Goal: Transaction & Acquisition: Subscribe to service/newsletter

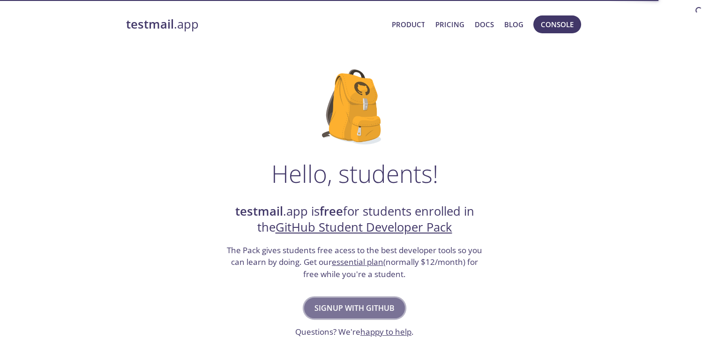
click at [390, 304] on span "Signup with GitHub" at bounding box center [354, 307] width 80 height 13
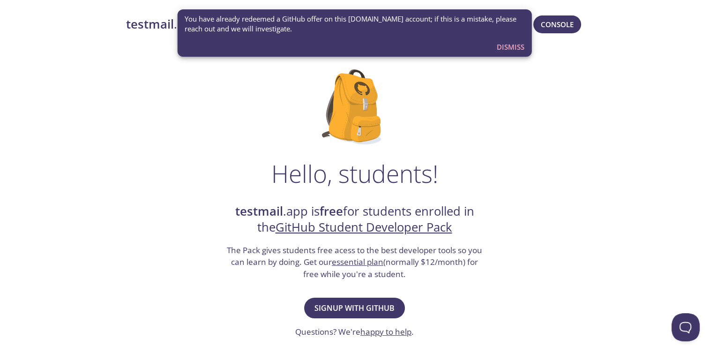
click at [500, 46] on span "Dismiss" at bounding box center [511, 47] width 28 height 12
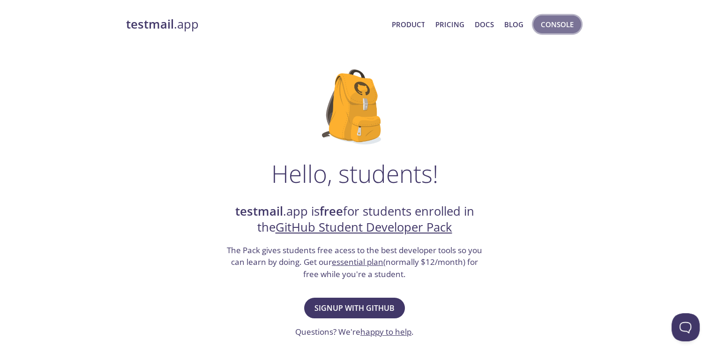
click at [556, 21] on span "Console" at bounding box center [557, 24] width 33 height 12
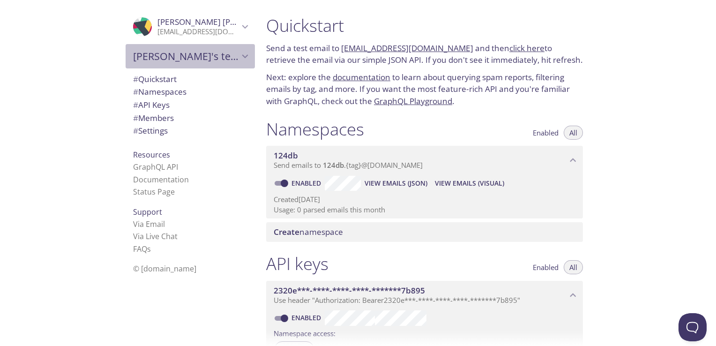
click at [225, 56] on span "Arthur's team" at bounding box center [186, 56] width 106 height 13
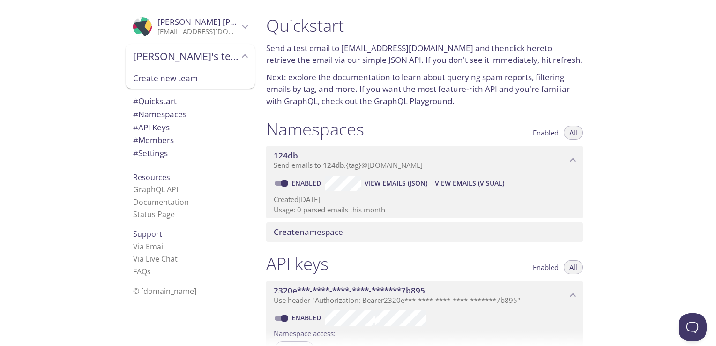
click at [230, 55] on span "Arthur's team" at bounding box center [186, 56] width 106 height 13
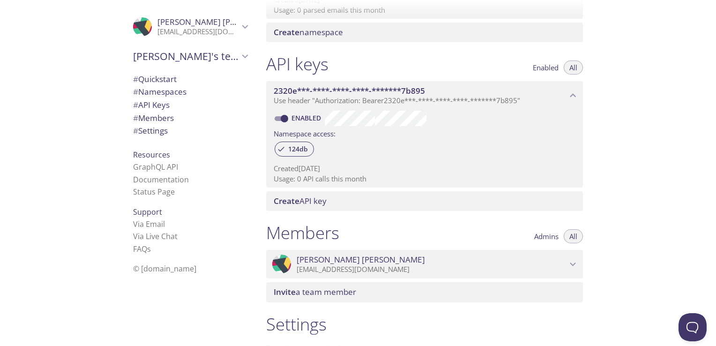
scroll to position [320, 0]
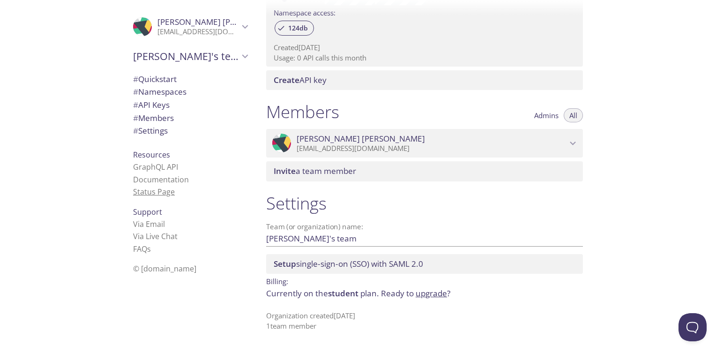
click at [157, 192] on link "Status Page" at bounding box center [154, 191] width 42 height 10
click at [137, 24] on icon "Arthur José" at bounding box center [136, 24] width 21 height 8
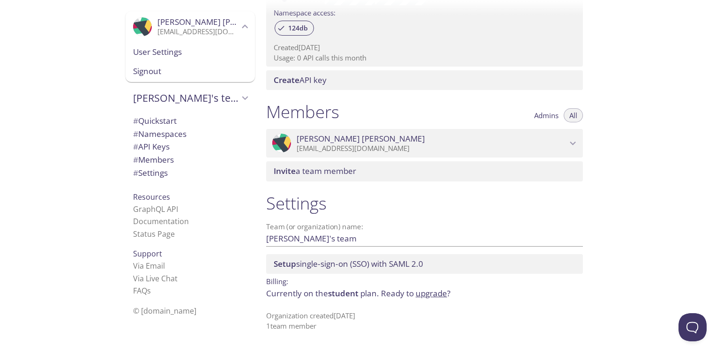
click at [145, 27] on icon "Arthur José" at bounding box center [151, 22] width 12 height 19
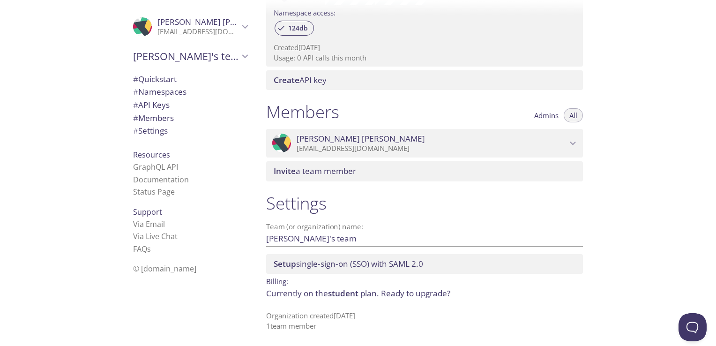
click at [136, 27] on icon "Arthur José" at bounding box center [115, 33] width 68 height 22
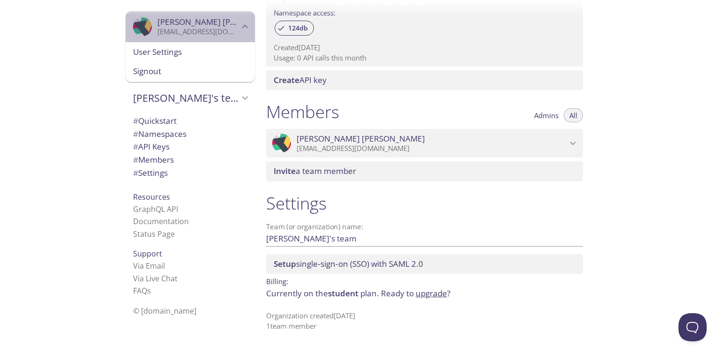
click at [136, 27] on icon "Arthur José" at bounding box center [115, 33] width 68 height 22
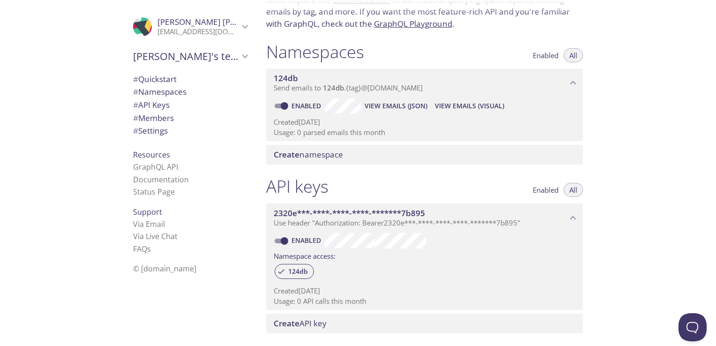
scroll to position [0, 0]
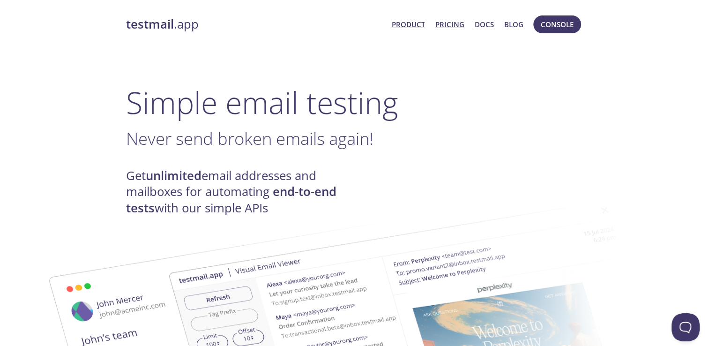
click at [453, 24] on link "Pricing" at bounding box center [449, 24] width 29 height 12
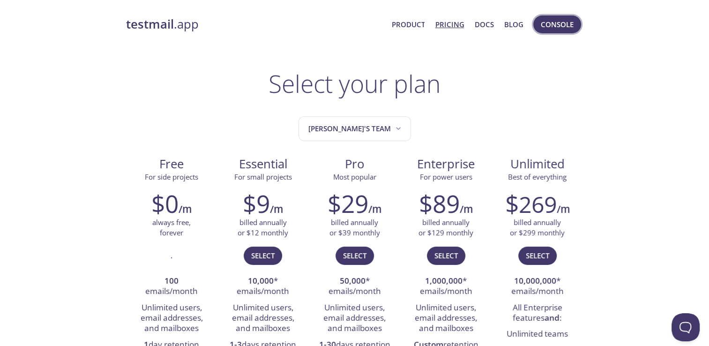
click at [558, 26] on span "Console" at bounding box center [557, 24] width 33 height 12
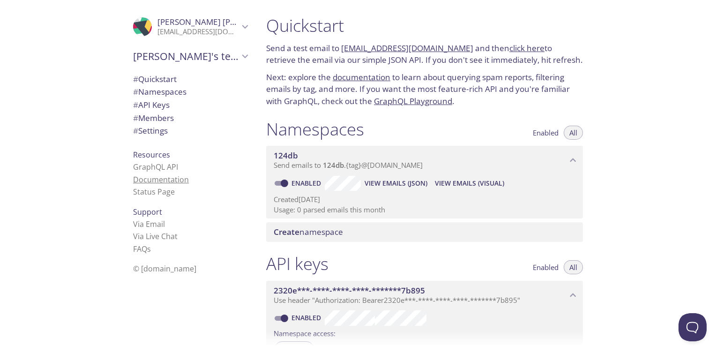
click at [156, 177] on link "Documentation" at bounding box center [161, 179] width 56 height 10
